Goal: Information Seeking & Learning: Learn about a topic

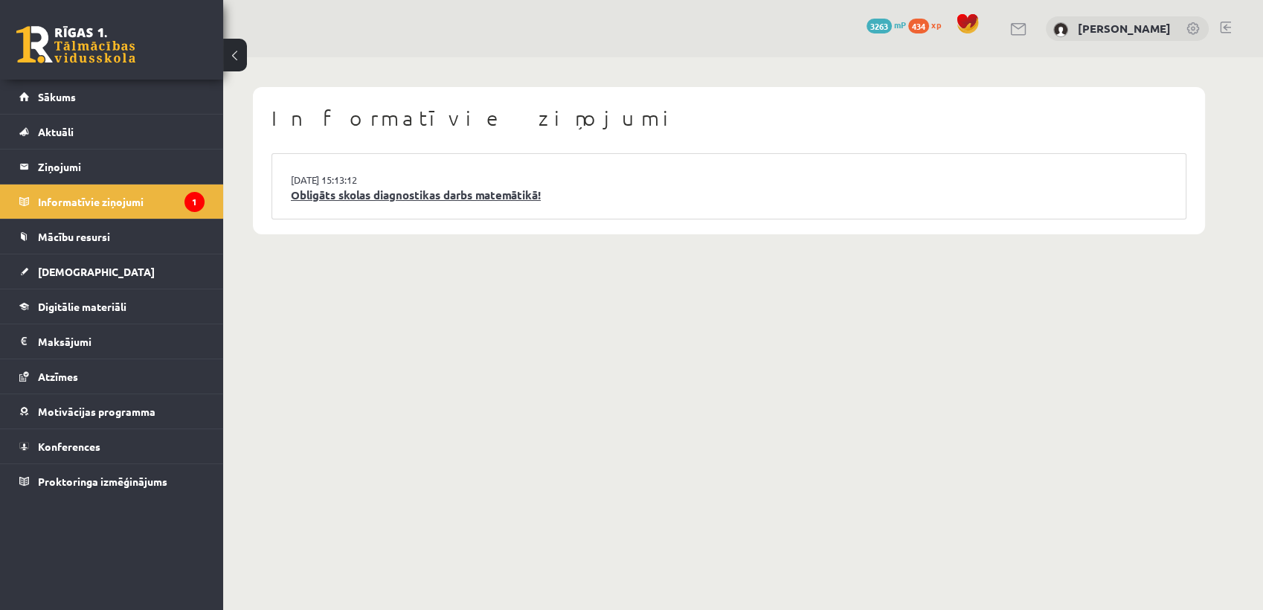
click at [409, 200] on link "Obligāts skolas diagnostikas darbs matemātikā!" at bounding box center [729, 195] width 876 height 17
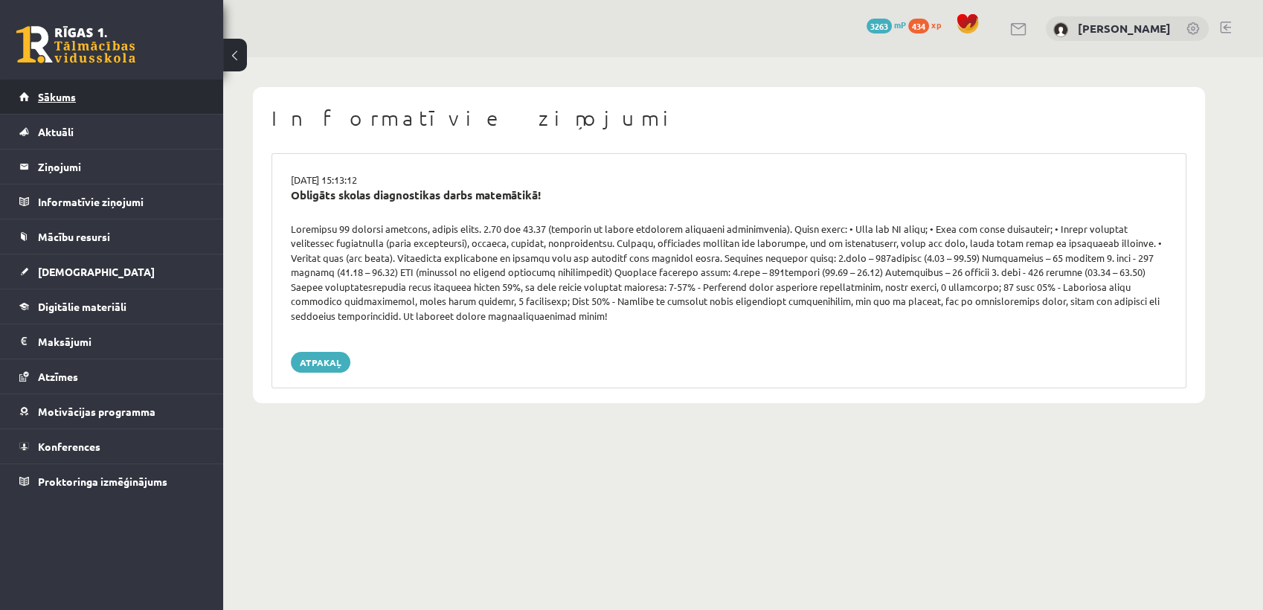
click at [49, 100] on span "Sākums" at bounding box center [57, 96] width 38 height 13
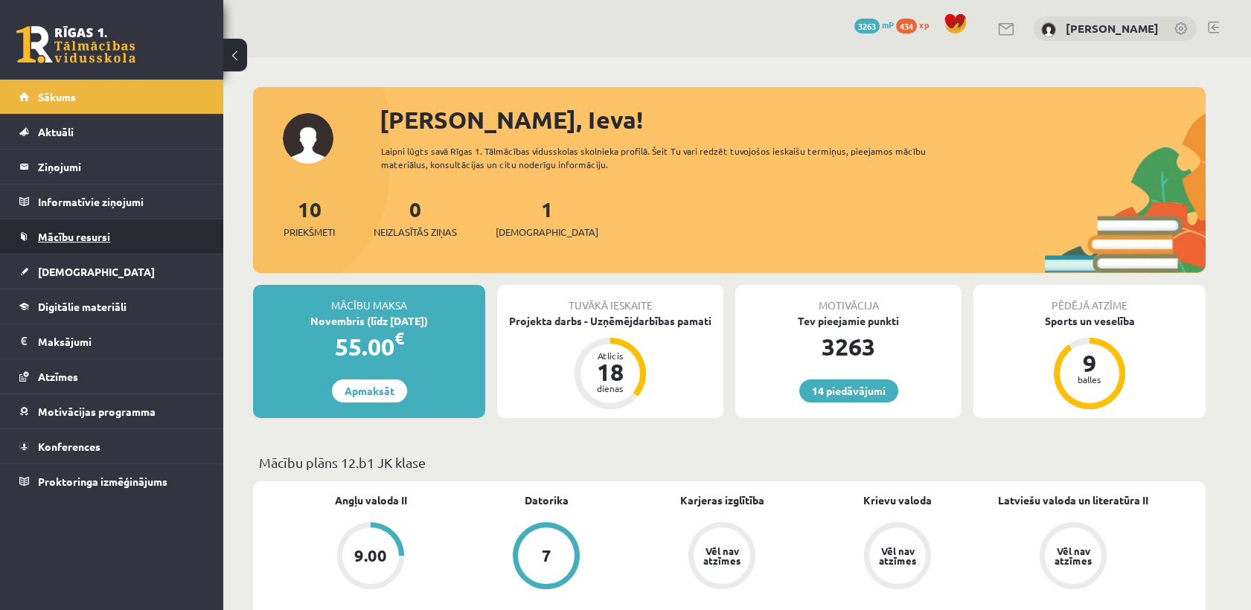
click at [88, 243] on link "Mācību resursi" at bounding box center [111, 236] width 185 height 34
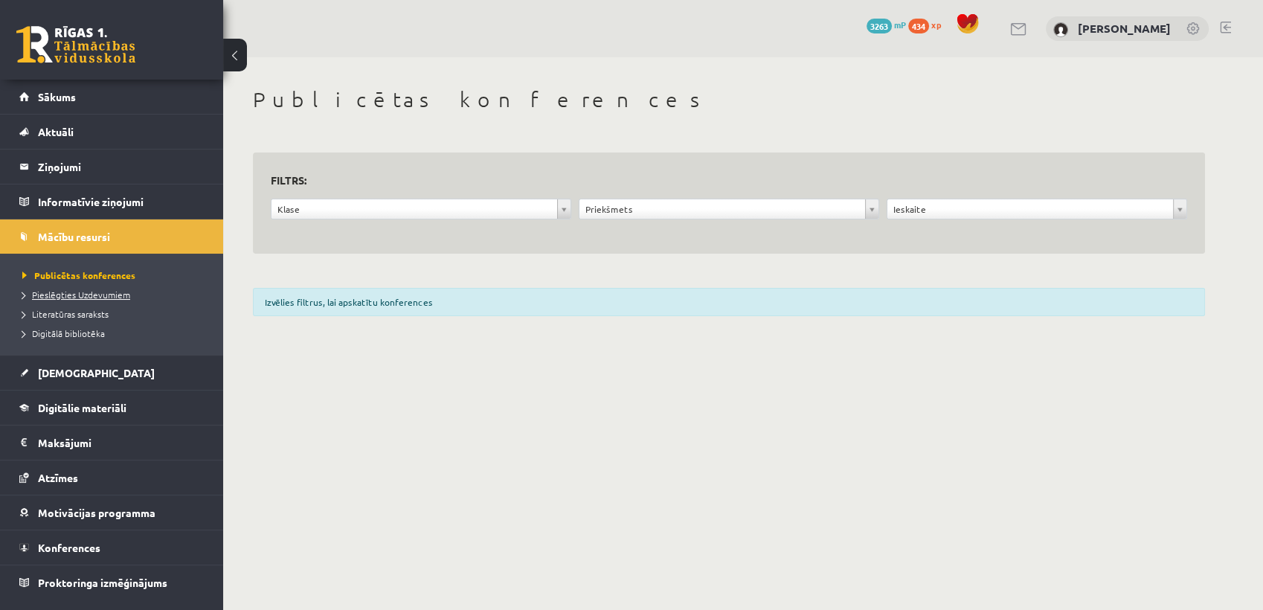
click at [88, 297] on span "Pieslēgties Uzdevumiem" at bounding box center [76, 295] width 108 height 12
